Goal: Browse casually

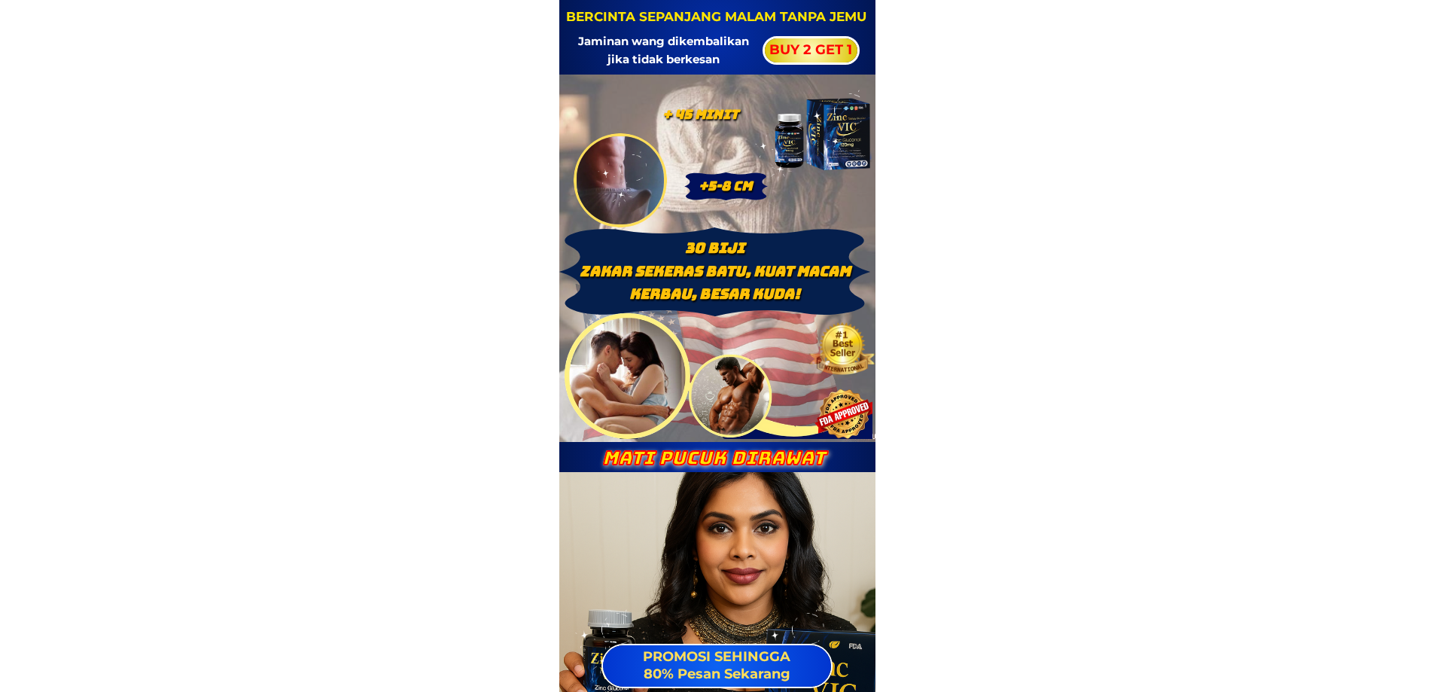
drag, startPoint x: 592, startPoint y: 18, endPoint x: 1276, endPoint y: 38, distance: 684.4
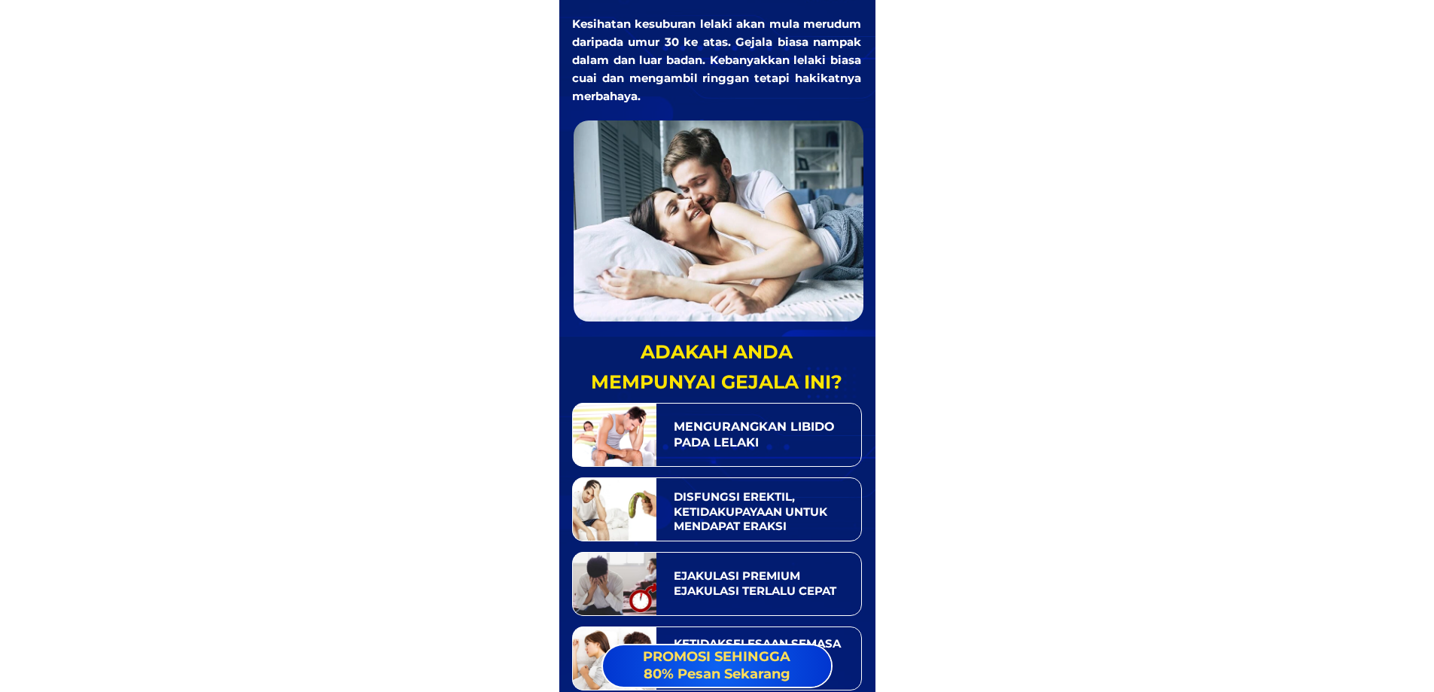
scroll to position [903, 0]
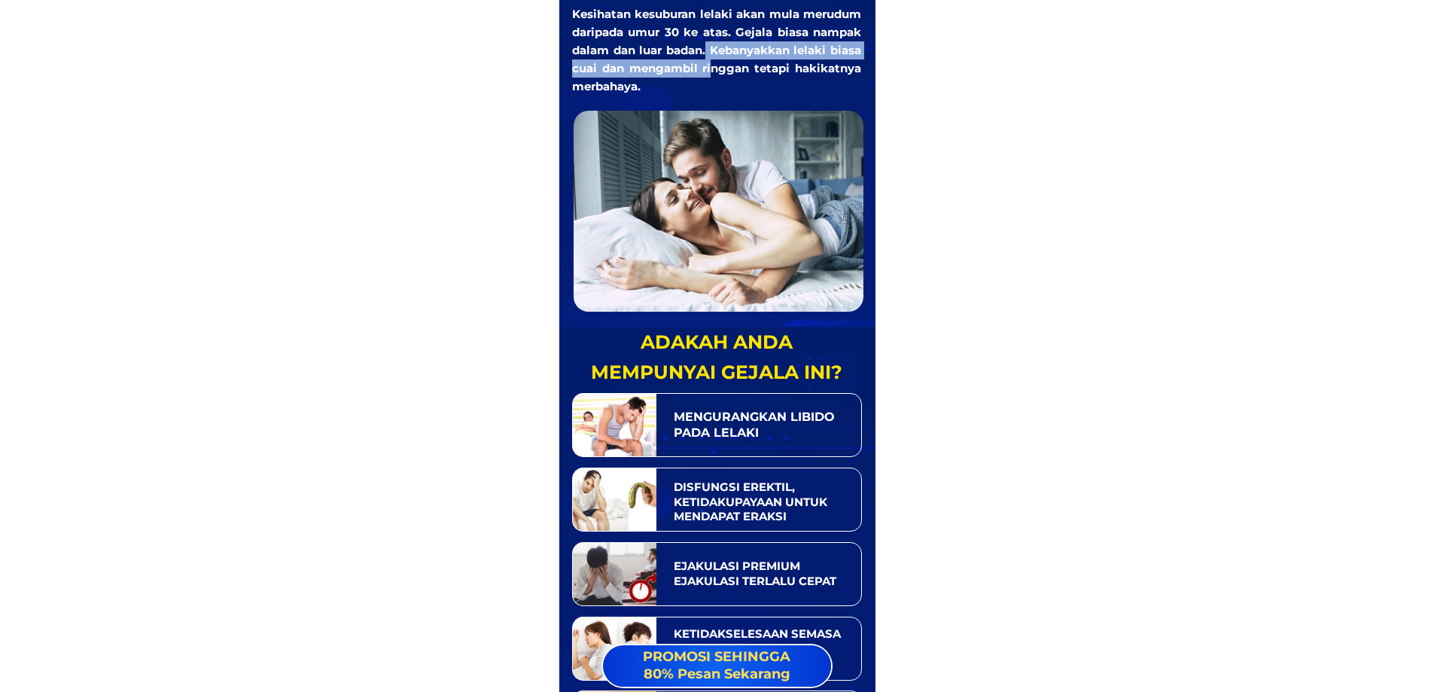
drag, startPoint x: 728, startPoint y: 114, endPoint x: 783, endPoint y: 90, distance: 59.7
click at [729, 114] on div "banyak kajian telah menunjukkan... Kesihatan kesuburan lelaki akan mula merudum…" at bounding box center [717, 124] width 294 height 375
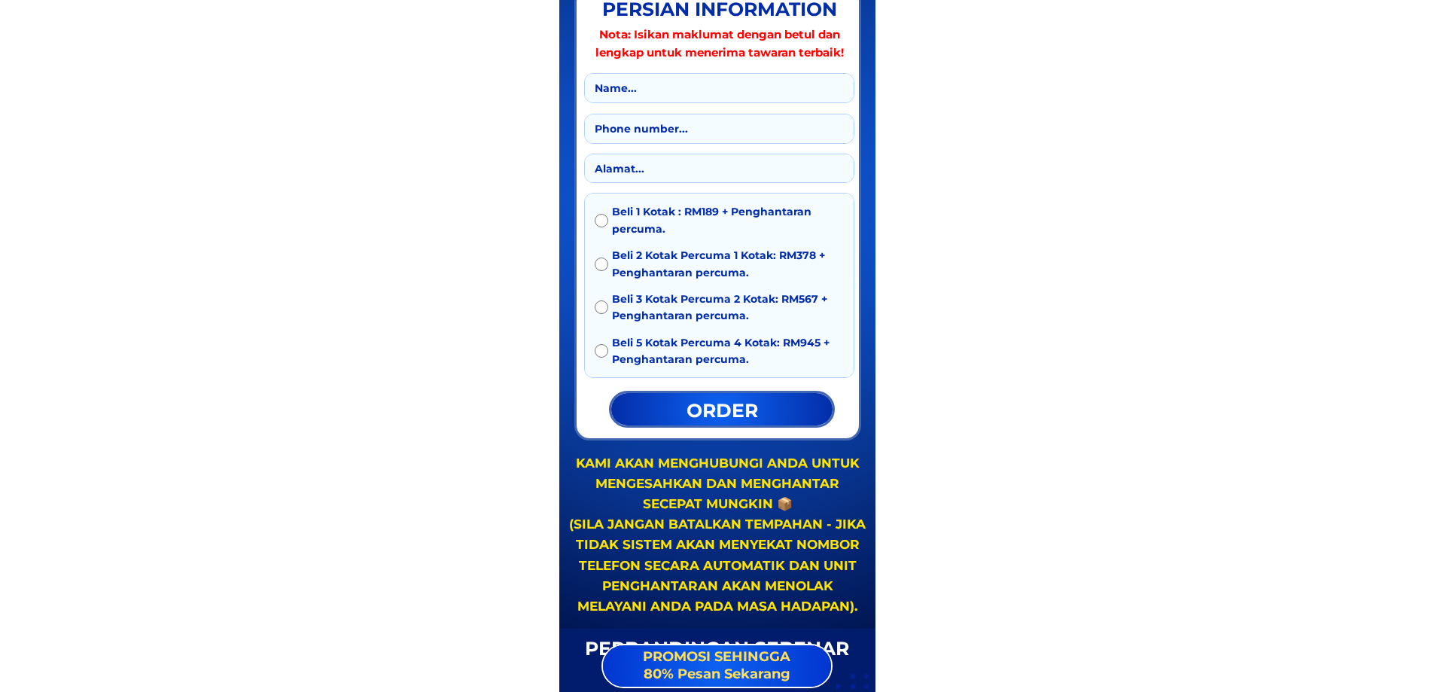
scroll to position [8795, 0]
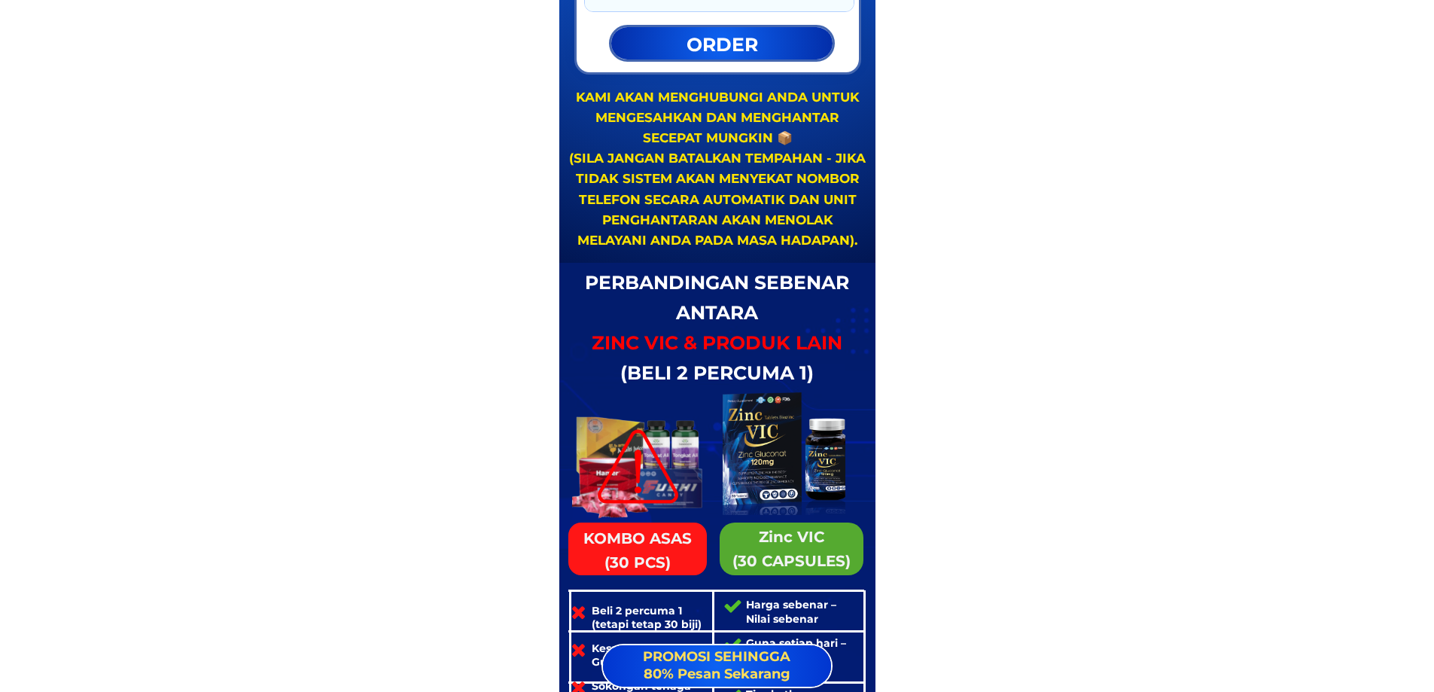
drag, startPoint x: 707, startPoint y: 207, endPoint x: 709, endPoint y: 218, distance: 11.5
click at [709, 218] on div "KAMI AKAN MENGHUBUNGI ANDA UNTUK MENGESAHKAN DAN MENGHANTAR SECEPAT MUNGKIN 📦 (…" at bounding box center [717, 169] width 299 height 164
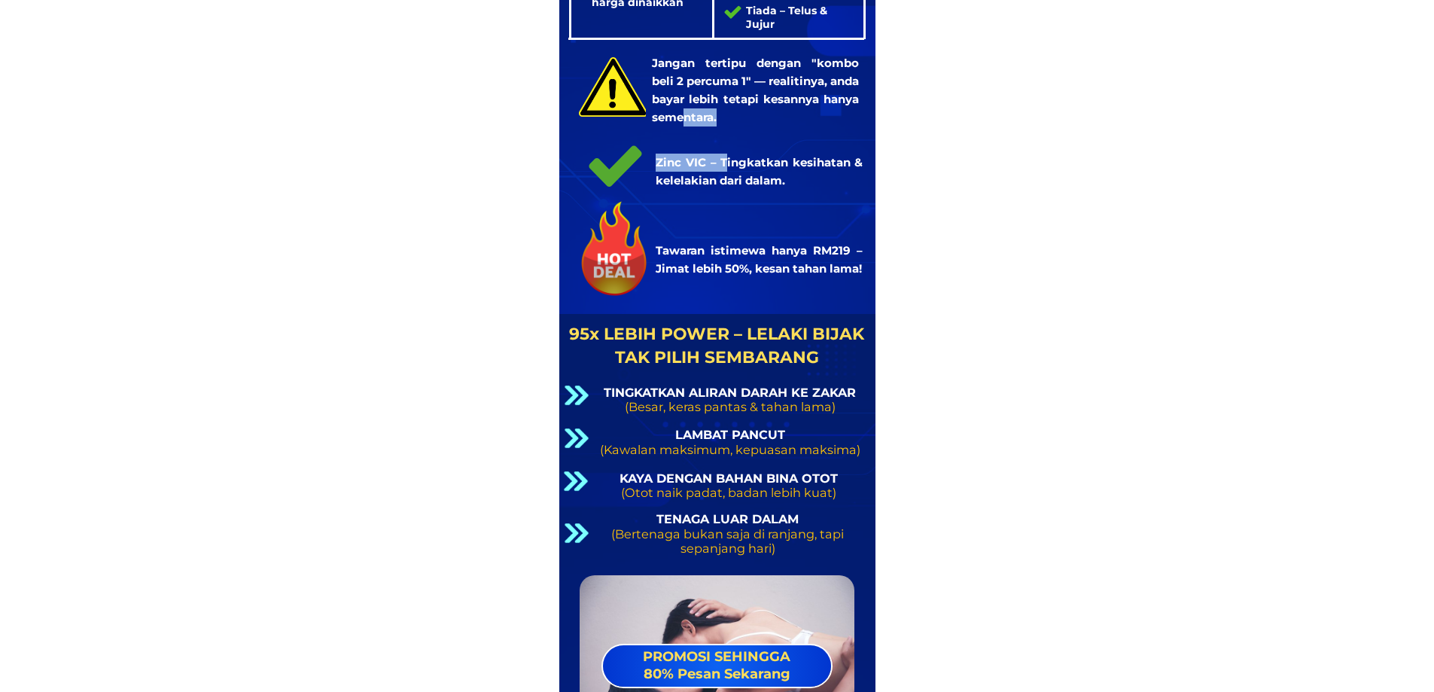
drag, startPoint x: 726, startPoint y: 156, endPoint x: 749, endPoint y: 431, distance: 276.4
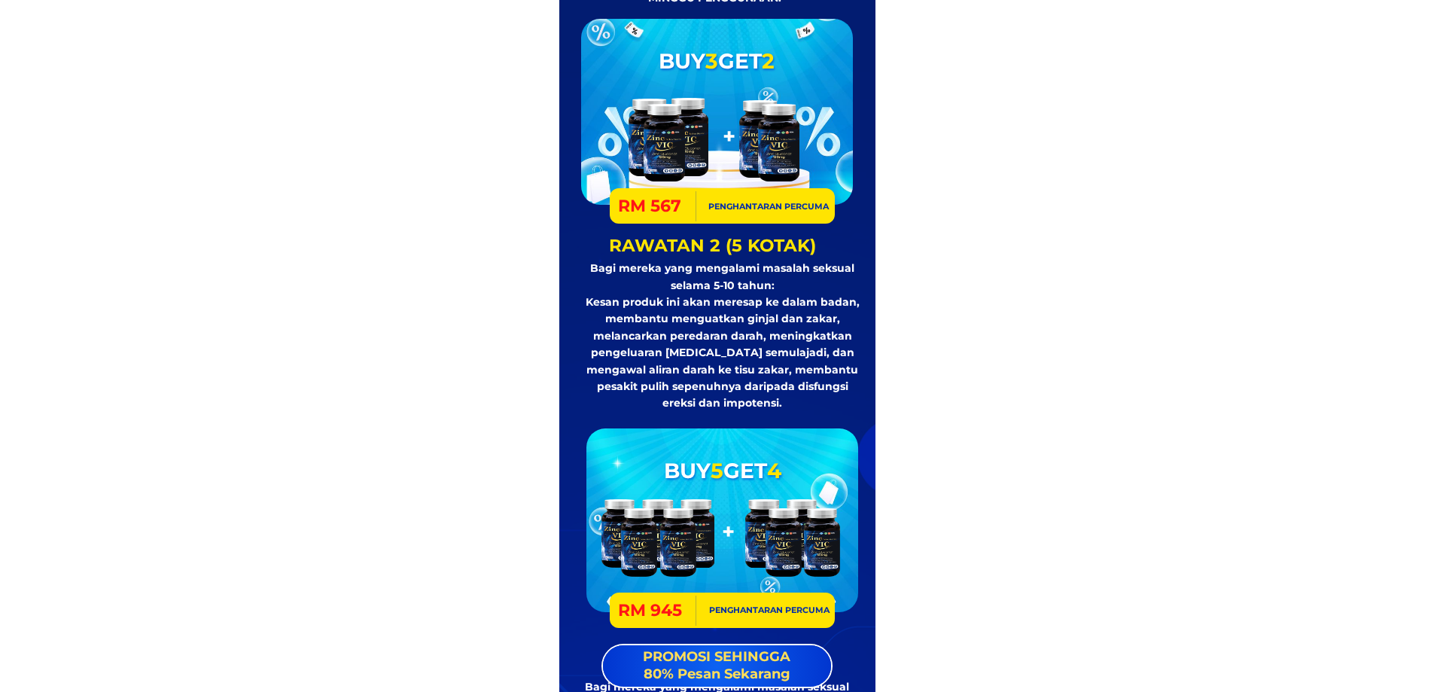
scroll to position [12117, 0]
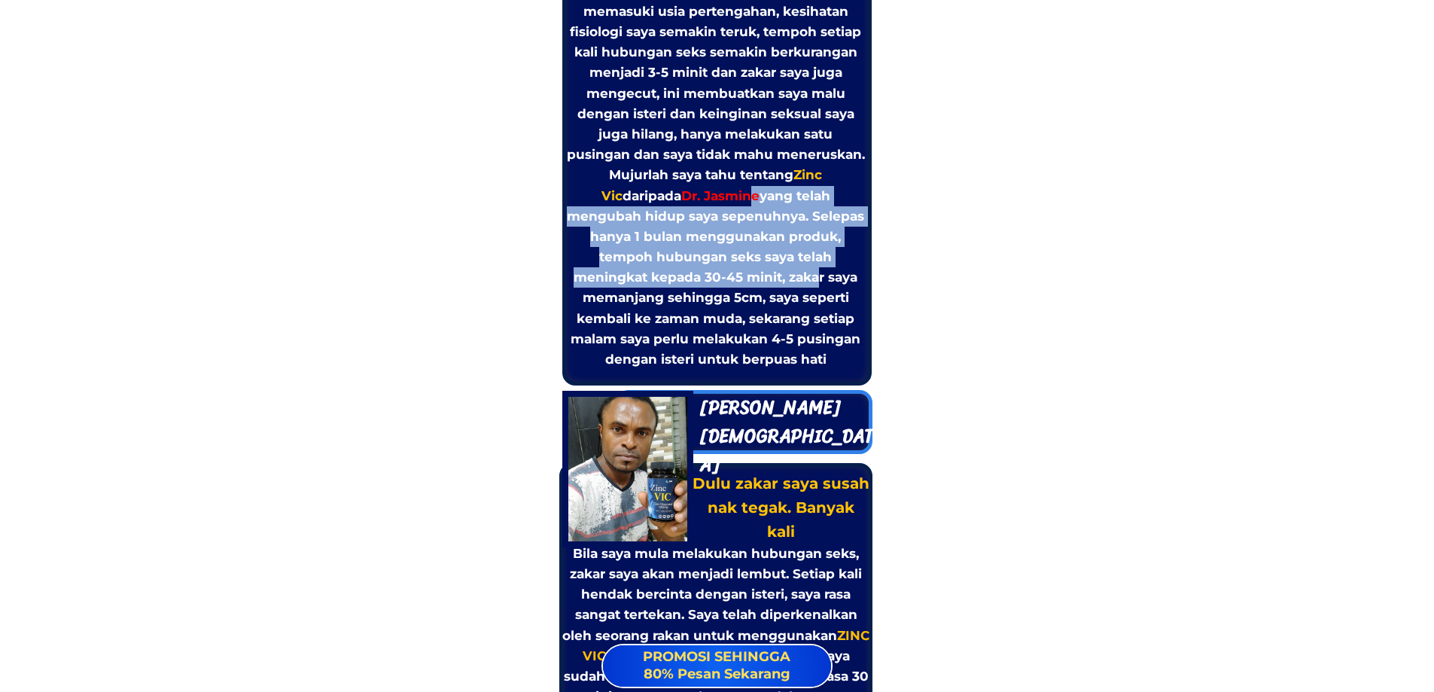
click at [734, 309] on h3 "Saya sangat normal, setiap kali hubungan seks boleh bertahan 30-45 minit. Selep…" at bounding box center [716, 164] width 300 height 409
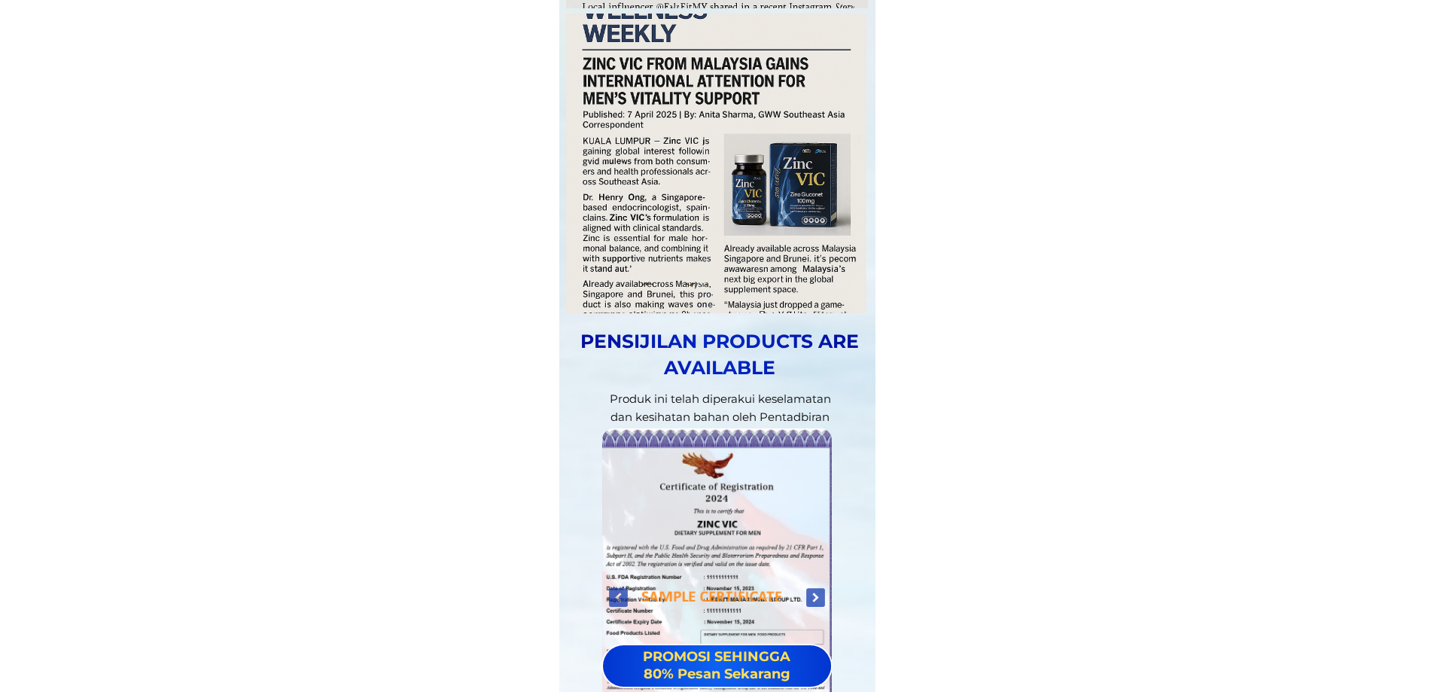
scroll to position [21591, 0]
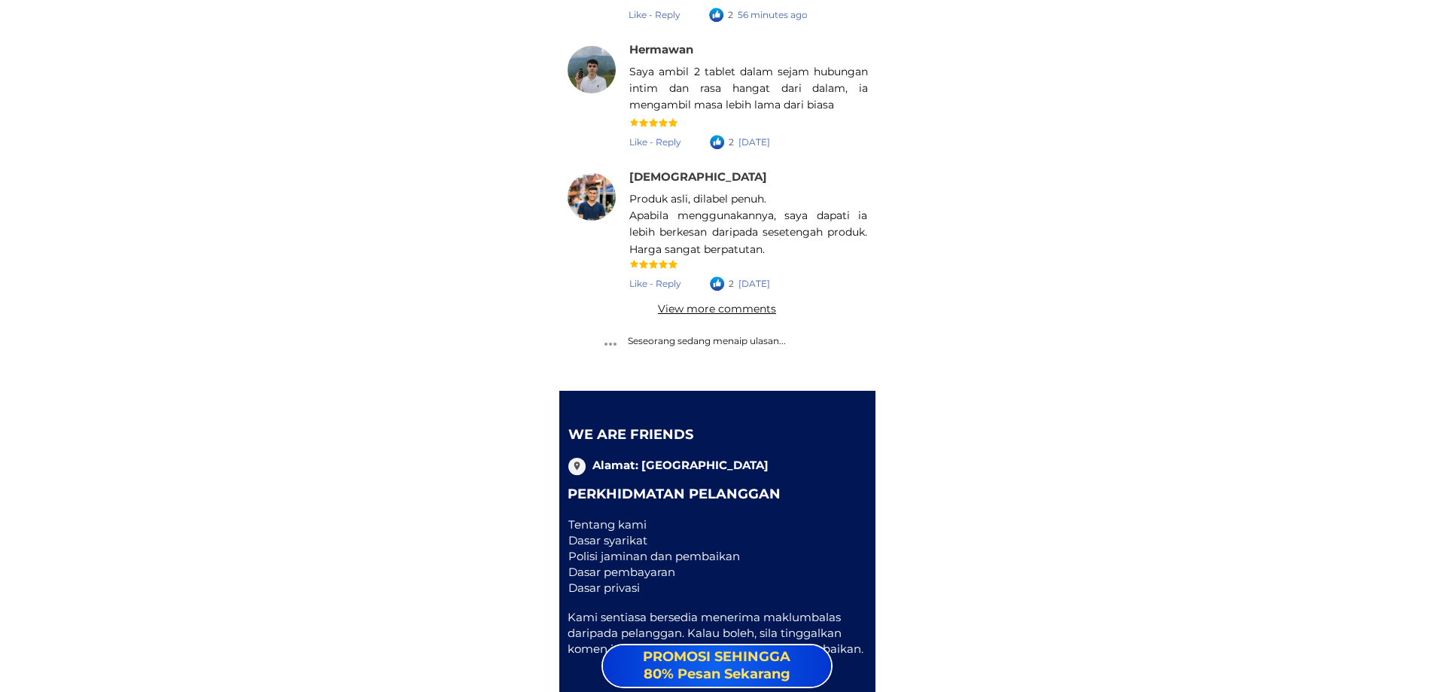
drag, startPoint x: 604, startPoint y: 528, endPoint x: 802, endPoint y: 517, distance: 198.2
click at [607, 555] on div "Tentang kami Dasar syarikat Polisi jaminan dan pembaikan Dasar pembayaran Dasar…" at bounding box center [705, 555] width 275 height 79
drag, startPoint x: 635, startPoint y: 445, endPoint x: 711, endPoint y: 495, distance: 91.2
click at [657, 489] on div "Hubungi kami Alamat: Malaysia Perkhidmatan Pelanggan Tentang kami Dasar syarika…" at bounding box center [717, 542] width 316 height 302
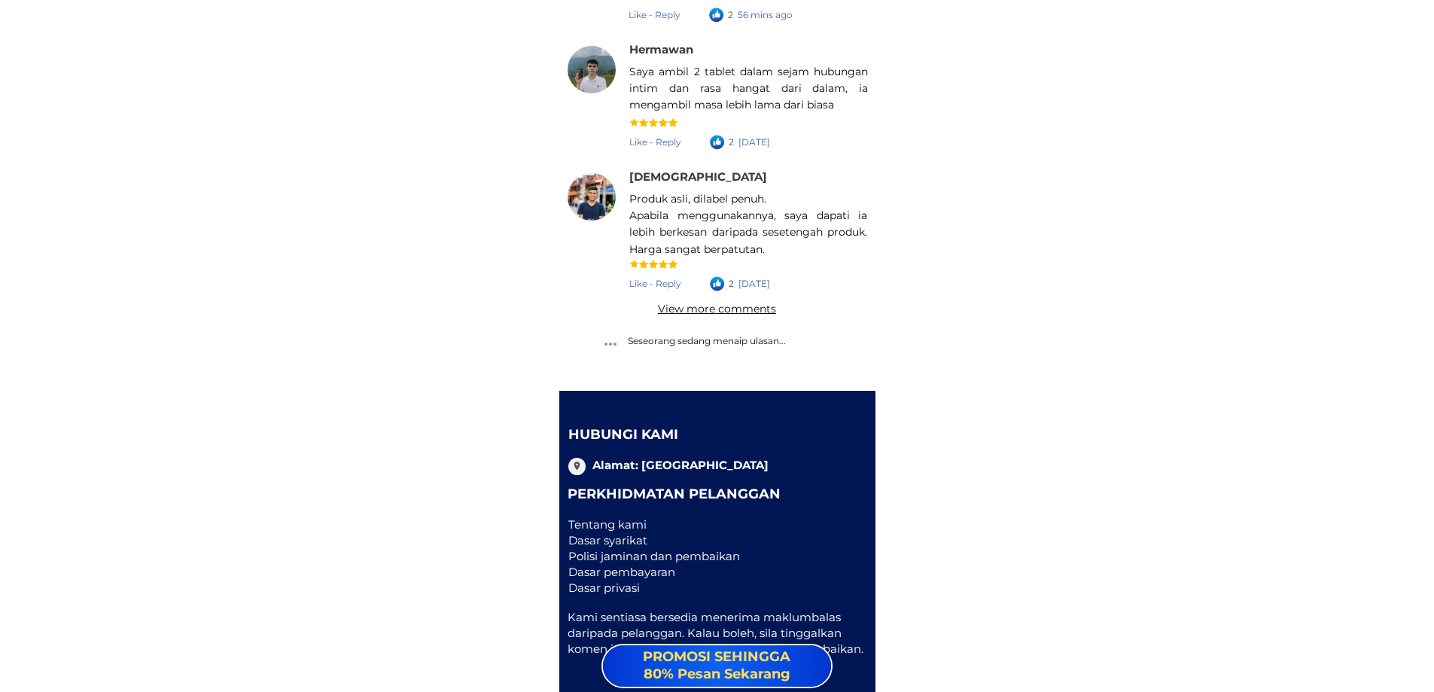
drag, startPoint x: 711, startPoint y: 495, endPoint x: 613, endPoint y: 552, distance: 113.3
click at [708, 500] on span "Perkhidmatan Pelanggan" at bounding box center [673, 493] width 213 height 17
click at [621, 579] on div "Tentang kami Dasar syarikat Polisi jaminan dan pembaikan Dasar pembayaran Dasar…" at bounding box center [705, 555] width 275 height 79
click at [686, 591] on div "Hubungi kami Alamat: Malaysia Perkhidmatan Pelanggan Tentang kami Dasar syarika…" at bounding box center [717, 542] width 316 height 302
